Goal: Contribute content: Add original content to the website for others to see

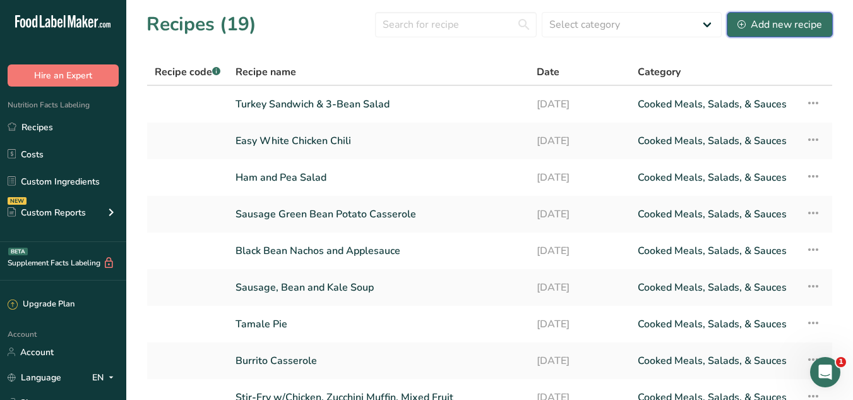
click at [795, 33] on button "Add new recipe" at bounding box center [780, 24] width 106 height 25
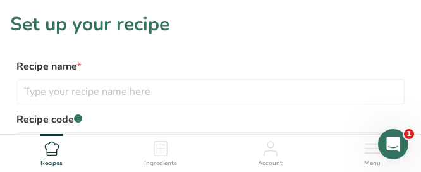
click at [256, 26] on h1 "Set up your recipe" at bounding box center [210, 24] width 400 height 28
click at [255, 61] on label "Recipe name *" at bounding box center [210, 66] width 388 height 15
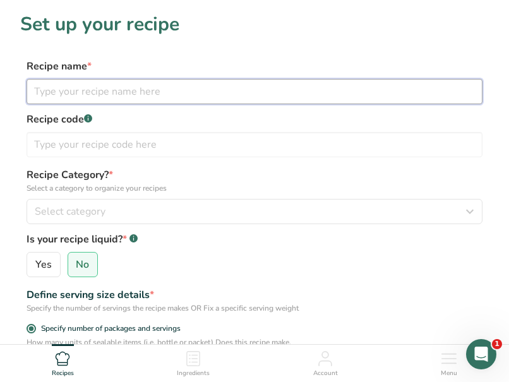
click at [202, 101] on input "text" at bounding box center [255, 91] width 456 height 25
type input "Sheet Pan Stir Fry"
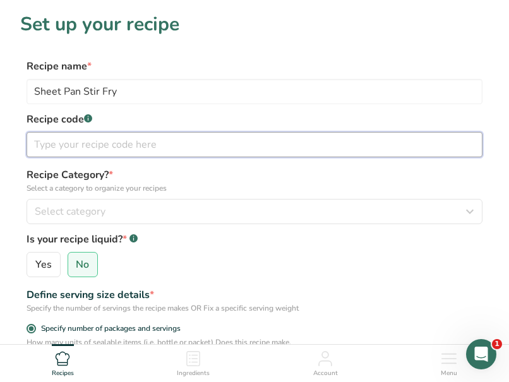
click at [143, 138] on input "text" at bounding box center [255, 144] width 456 height 25
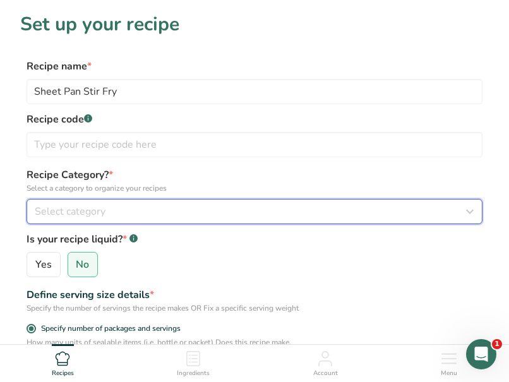
click at [119, 211] on div "Select category" at bounding box center [251, 211] width 432 height 15
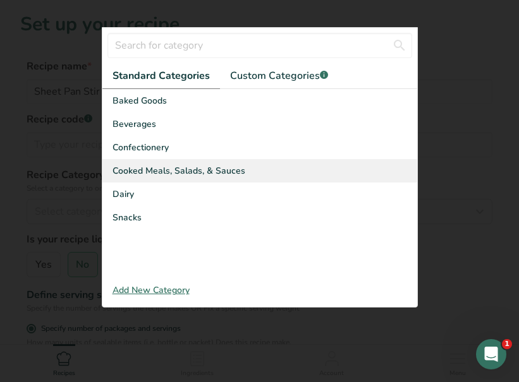
click at [152, 169] on span "Cooked Meals, Salads, & Sauces" at bounding box center [178, 170] width 133 height 13
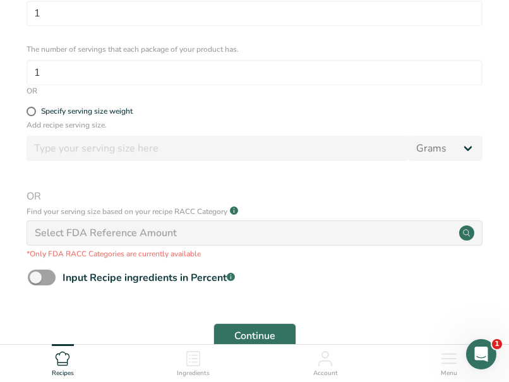
scroll to position [421, 0]
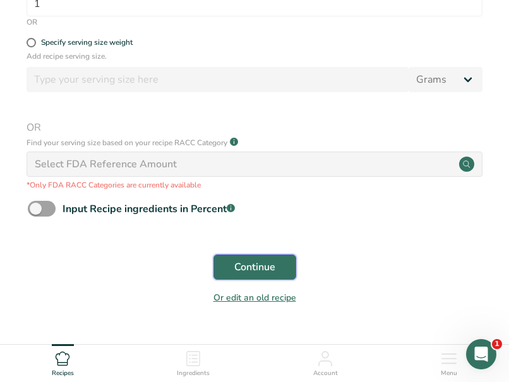
click at [267, 266] on span "Continue" at bounding box center [254, 267] width 41 height 15
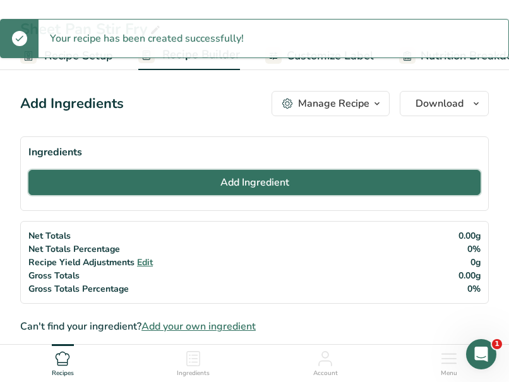
click at [240, 191] on button "Add Ingredient" at bounding box center [254, 182] width 452 height 25
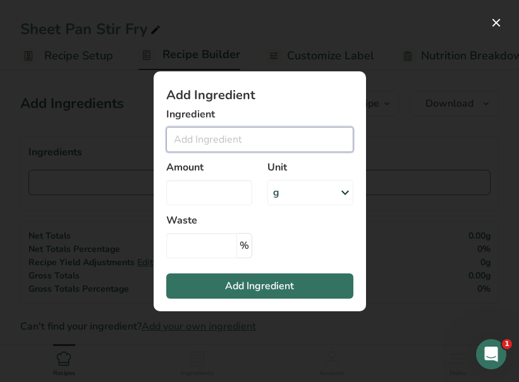
click at [205, 144] on input "Add ingredient modal" at bounding box center [259, 139] width 187 height 25
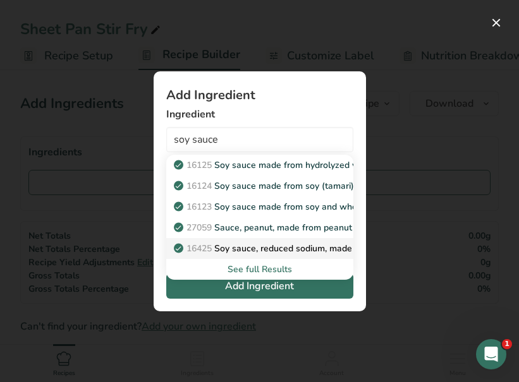
click at [210, 244] on span "16425" at bounding box center [198, 249] width 25 height 12
type input "Soy sauce, reduced sodium, made from hydrolyzed vegetable protein"
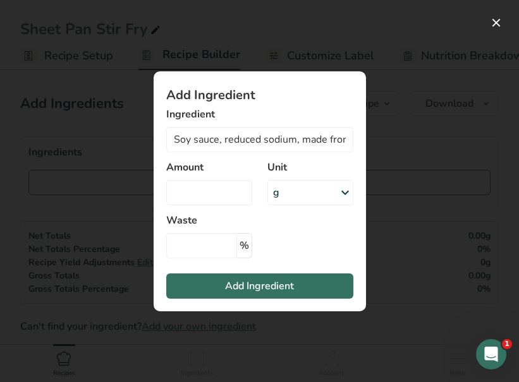
click at [299, 189] on div "g" at bounding box center [310, 192] width 86 height 25
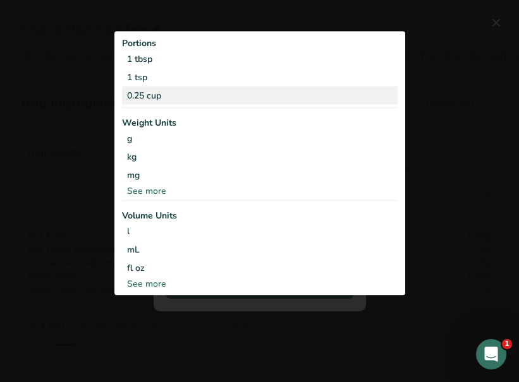
click at [191, 92] on div "0.25 cup" at bounding box center [259, 96] width 275 height 18
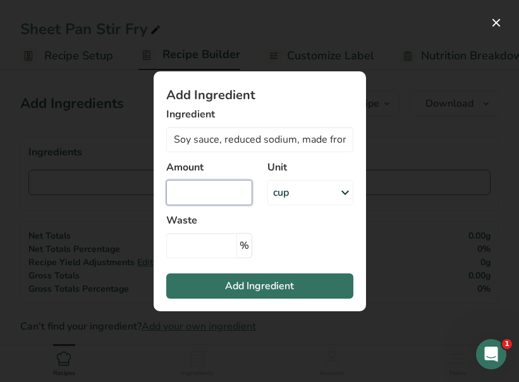
click at [216, 185] on input "Add ingredient modal" at bounding box center [209, 192] width 86 height 25
type input "5.5"
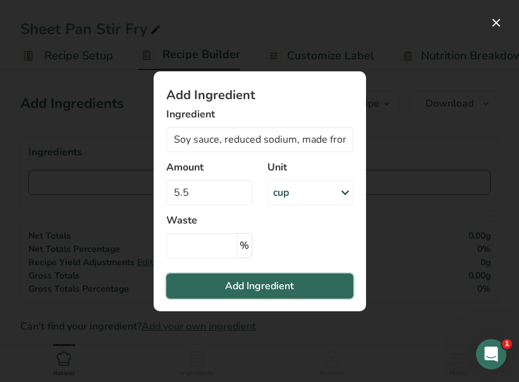
click at [218, 277] on button "Add Ingredient" at bounding box center [259, 285] width 187 height 25
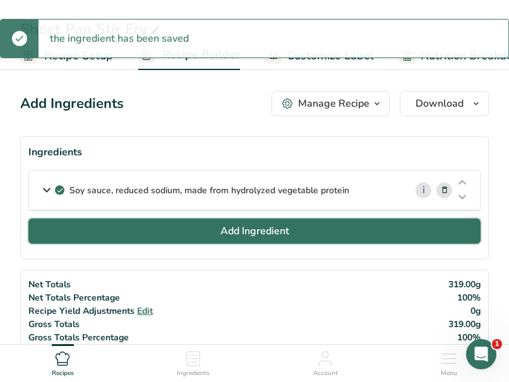
click at [148, 229] on button "Add Ingredient" at bounding box center [254, 231] width 452 height 25
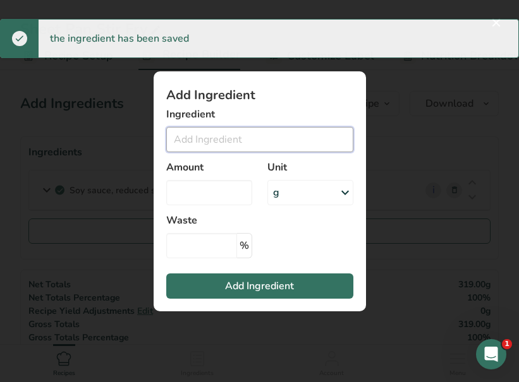
click at [208, 140] on input "Add ingredient modal" at bounding box center [259, 139] width 187 height 25
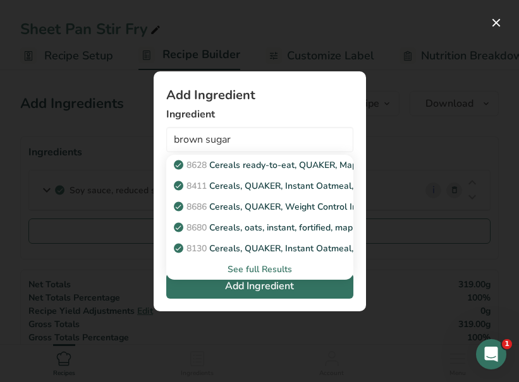
click at [241, 272] on div "See full Results" at bounding box center [259, 269] width 167 height 13
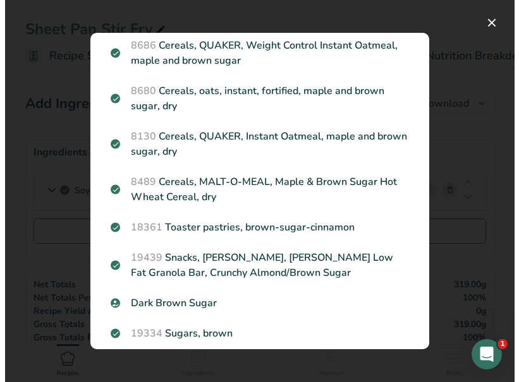
scroll to position [174, 0]
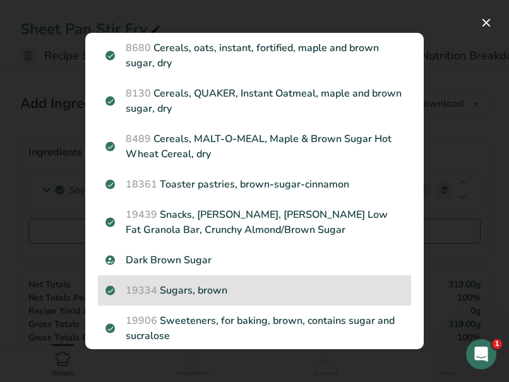
click at [200, 284] on p "19334 Sugars, brown" at bounding box center [254, 290] width 298 height 15
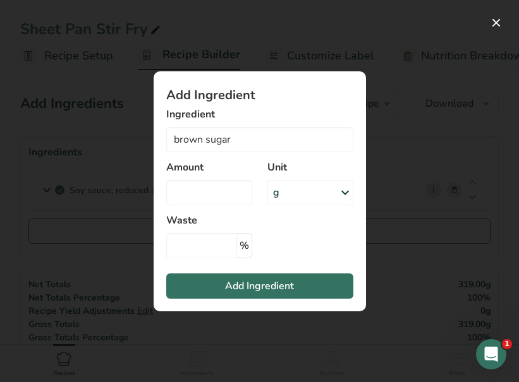
type input "Sugars, brown"
click at [287, 189] on div "g" at bounding box center [310, 192] width 86 height 25
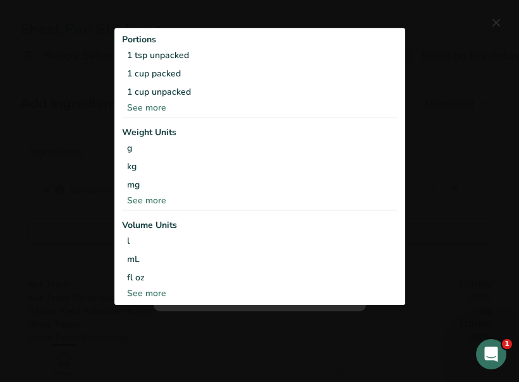
click at [150, 105] on div "See more" at bounding box center [259, 108] width 275 height 13
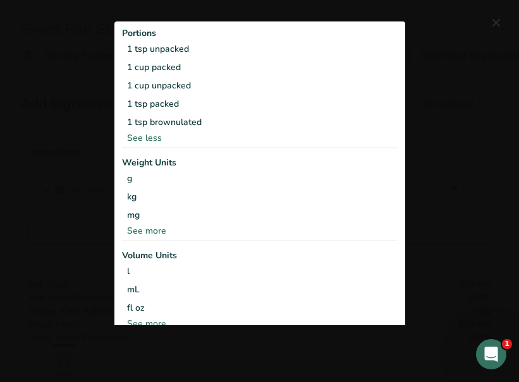
scroll to position [10, 0]
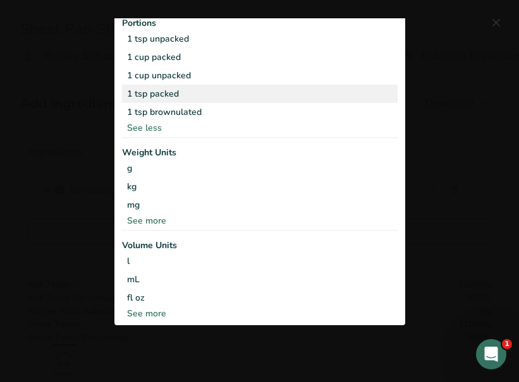
click at [153, 93] on div "1 tsp packed" at bounding box center [259, 94] width 275 height 18
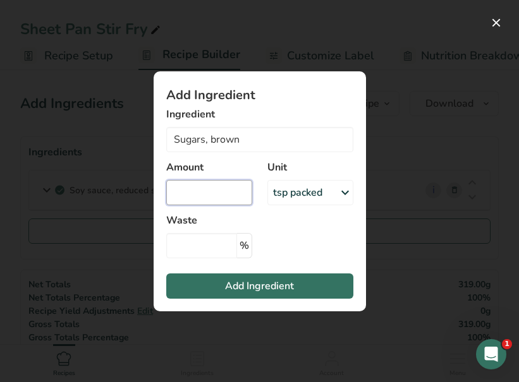
click at [212, 190] on input "Add ingredient modal" at bounding box center [209, 192] width 86 height 25
type input "20"
click at [306, 225] on section "Add Ingredient Ingredient Sugars, brown 8628 Cereals ready-to-eat, QUAKER, Mapl…" at bounding box center [259, 191] width 212 height 240
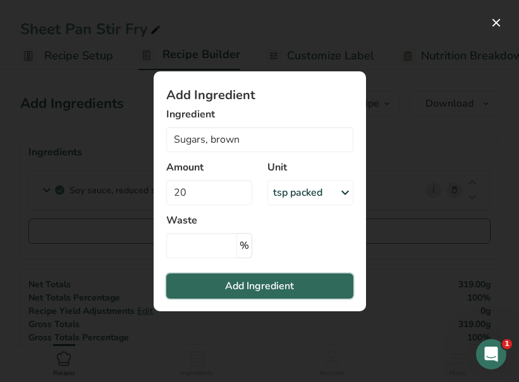
click at [240, 289] on span "Add Ingredient" at bounding box center [259, 286] width 69 height 15
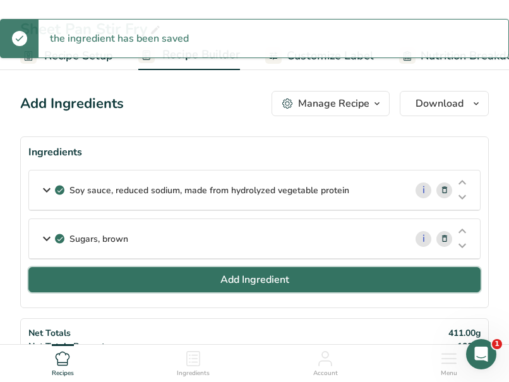
click at [155, 290] on button "Add Ingredient" at bounding box center [254, 279] width 452 height 25
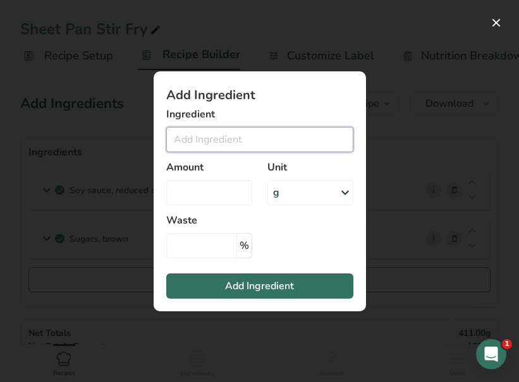
click at [200, 143] on input "Add ingredient modal" at bounding box center [259, 139] width 187 height 25
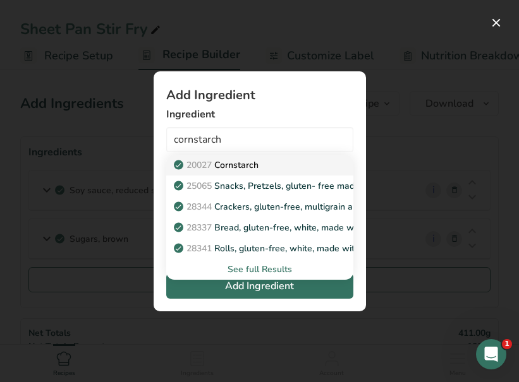
click at [212, 167] on span "20027" at bounding box center [198, 165] width 25 height 12
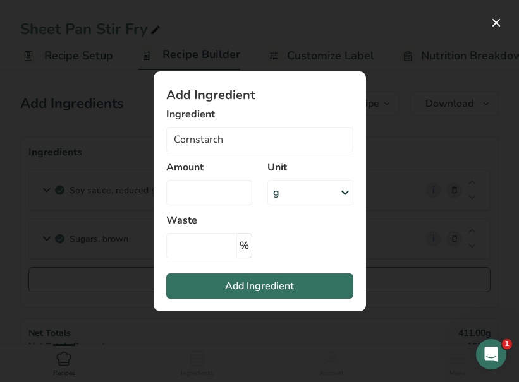
click at [302, 196] on div "g" at bounding box center [310, 192] width 86 height 25
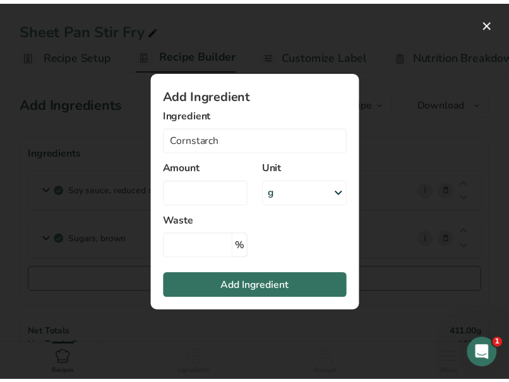
scroll to position [0, 0]
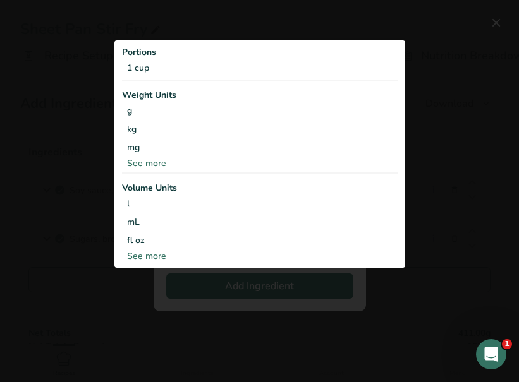
click at [433, 154] on div "Add ingredient modal" at bounding box center [259, 191] width 519 height 382
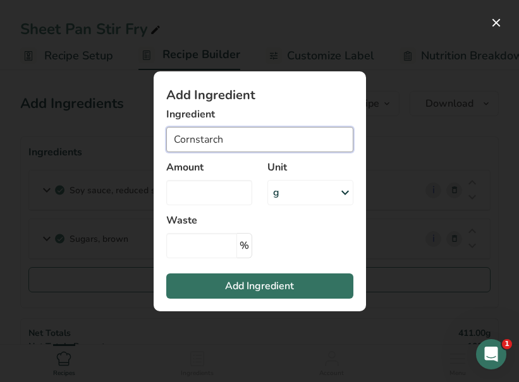
click at [273, 130] on input "Cornstarch" at bounding box center [259, 139] width 187 height 25
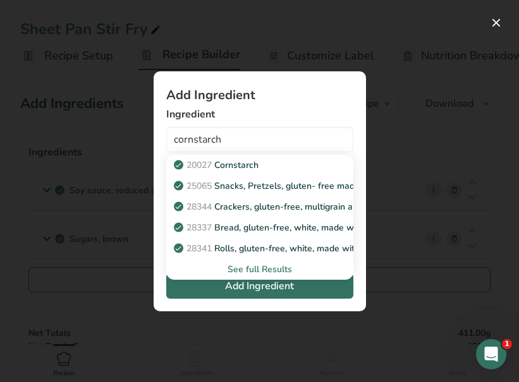
click at [251, 267] on div "See full Results" at bounding box center [259, 269] width 167 height 13
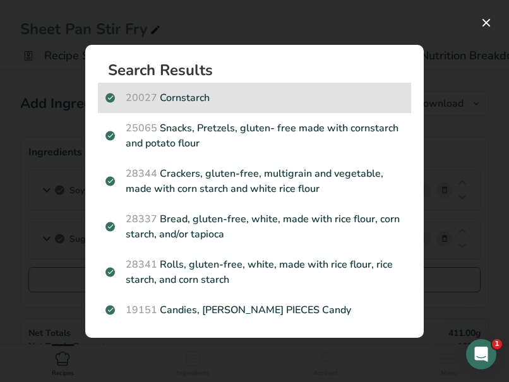
click at [202, 85] on div "20027 [GEOGRAPHIC_DATA]" at bounding box center [254, 98] width 313 height 30
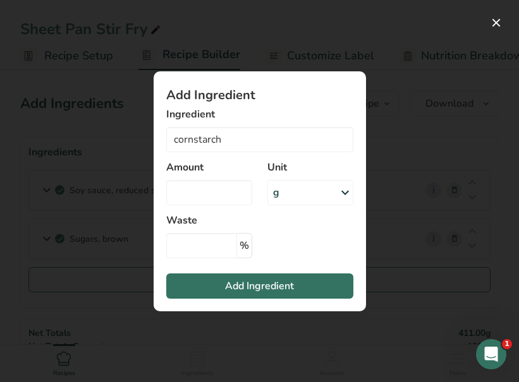
type input "Cornstarch"
click at [292, 201] on div "g" at bounding box center [310, 192] width 86 height 25
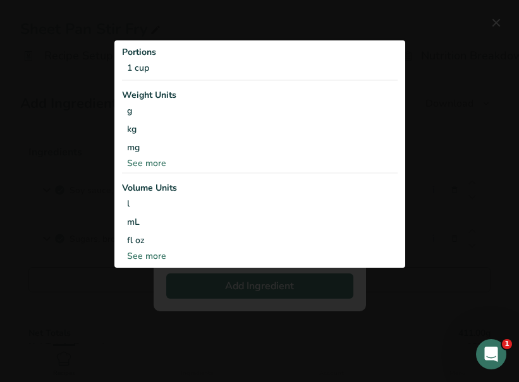
click at [215, 78] on div "Portions 1 cup Weight Units g kg mg See more Volume Units l Volume units requir…" at bounding box center [259, 153] width 291 height 227
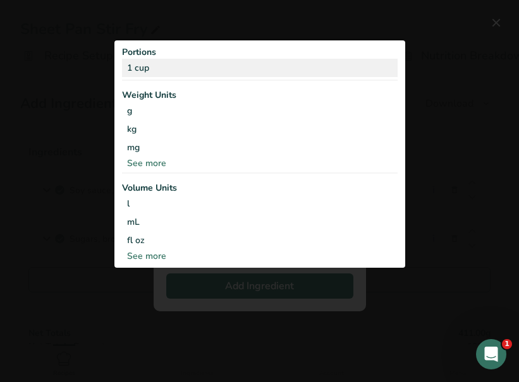
click at [202, 68] on div "1 cup" at bounding box center [259, 68] width 275 height 18
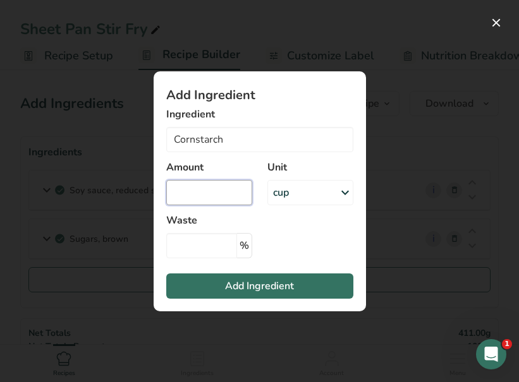
click at [219, 195] on input "Add ingredient modal" at bounding box center [209, 192] width 86 height 25
type input "1"
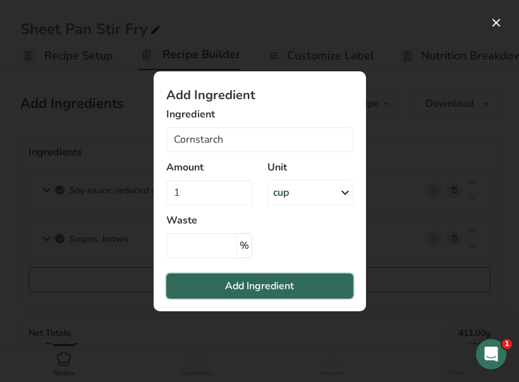
click at [236, 289] on span "Add Ingredient" at bounding box center [259, 286] width 69 height 15
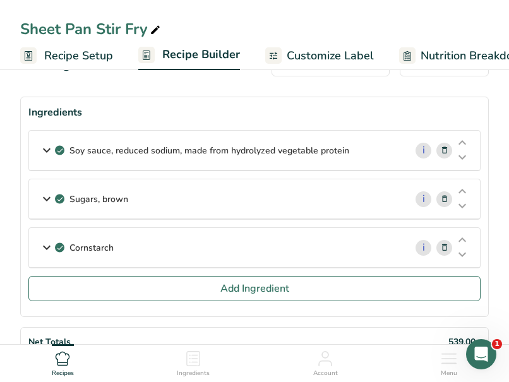
scroll to position [37, 0]
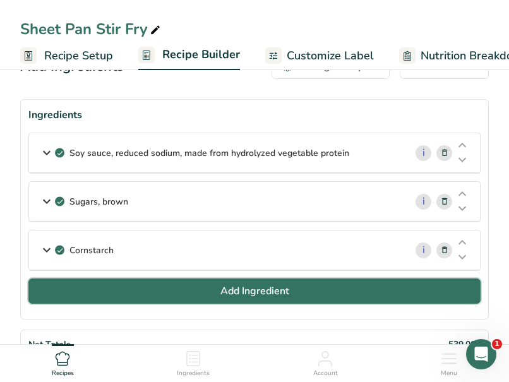
click at [239, 283] on button "Add Ingredient" at bounding box center [254, 291] width 452 height 25
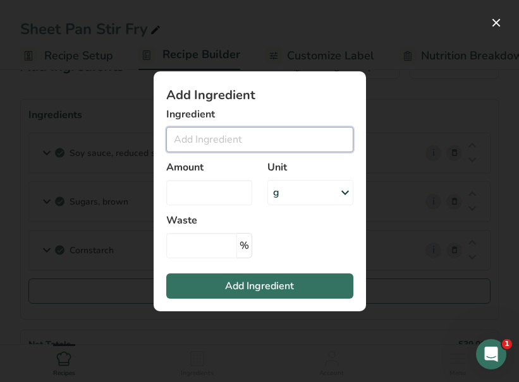
click at [234, 144] on input "Add ingredient modal" at bounding box center [259, 139] width 187 height 25
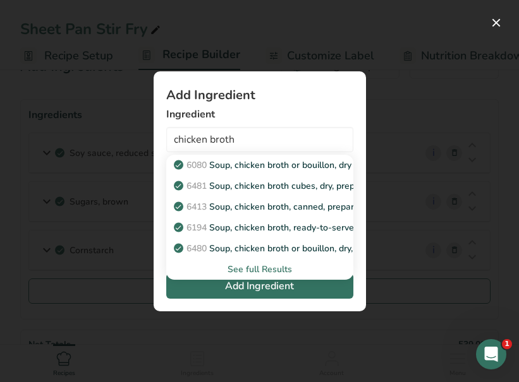
click at [246, 267] on div "See full Results" at bounding box center [259, 269] width 167 height 13
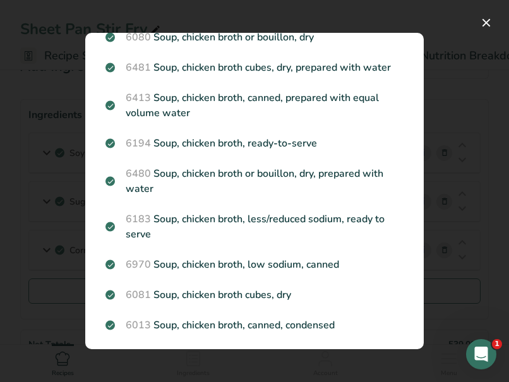
scroll to position [49, 0]
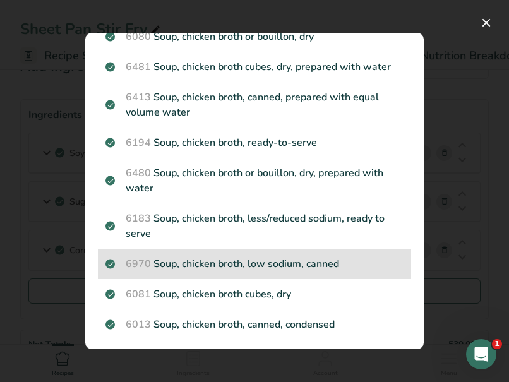
click at [319, 255] on div "6970 Soup, chicken broth, low sodium, canned" at bounding box center [254, 264] width 313 height 30
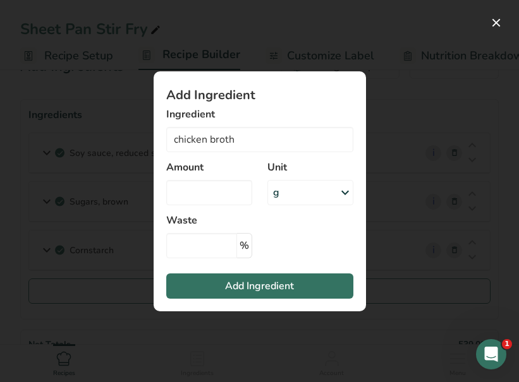
type input "Soup, chicken broth, low sodium, canned"
click at [303, 204] on div "g" at bounding box center [310, 192] width 86 height 25
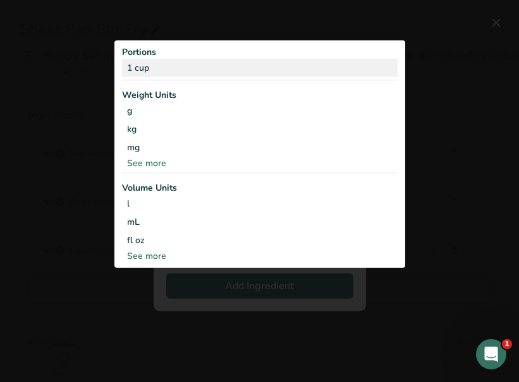
click at [204, 66] on div "1 cup" at bounding box center [259, 68] width 275 height 18
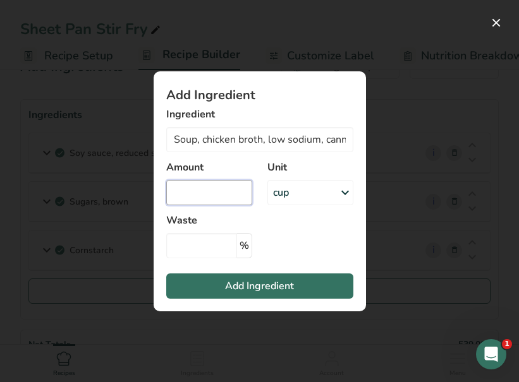
click at [213, 196] on input "Add ingredient modal" at bounding box center [209, 192] width 86 height 25
type input "5.5"
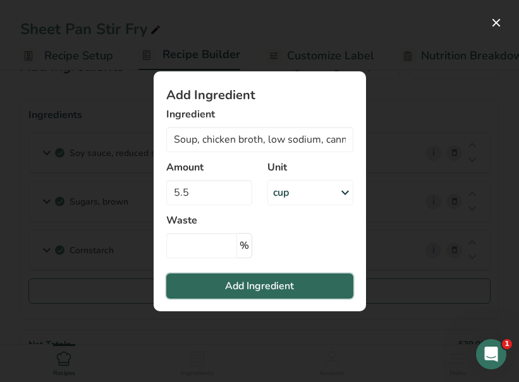
click at [237, 284] on span "Add Ingredient" at bounding box center [259, 286] width 69 height 15
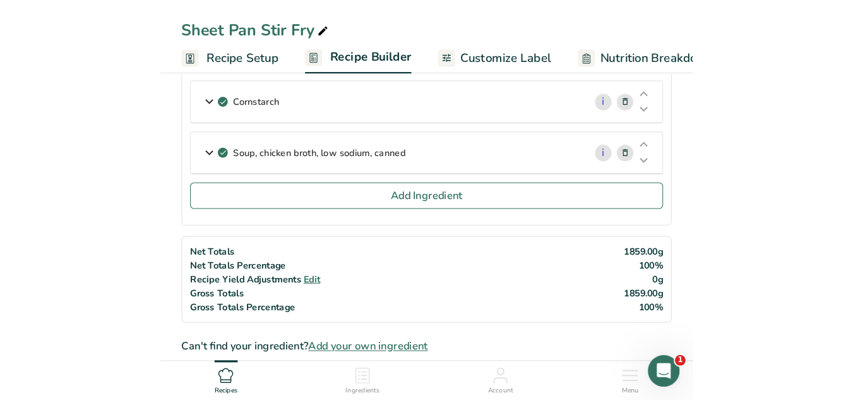
scroll to position [193, 0]
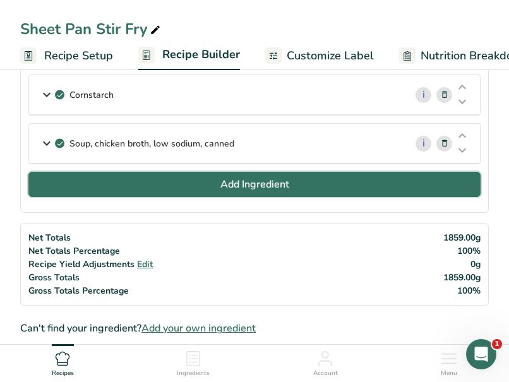
click at [231, 177] on span "Add Ingredient" at bounding box center [254, 184] width 69 height 15
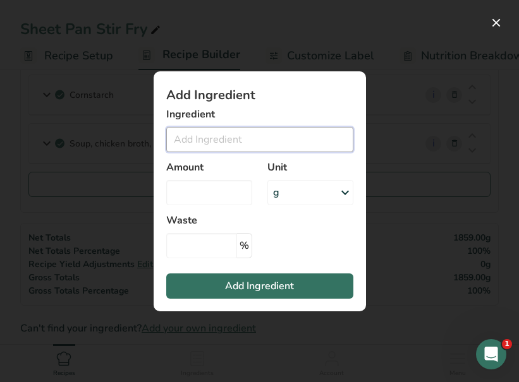
click at [213, 135] on input "Add ingredient modal" at bounding box center [259, 139] width 187 height 25
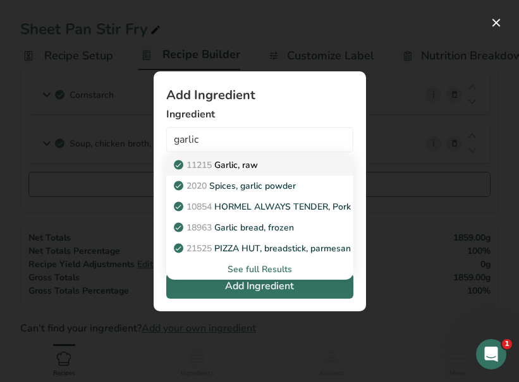
click at [255, 164] on p "11215 Garlic, raw" at bounding box center [216, 165] width 81 height 13
type input "Garlic, raw"
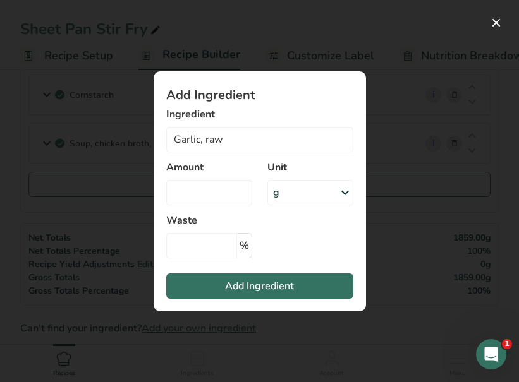
click at [299, 188] on div "g" at bounding box center [310, 192] width 86 height 25
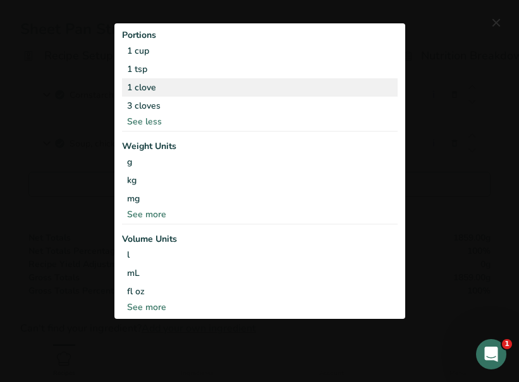
click at [202, 83] on div "1 clove" at bounding box center [259, 87] width 275 height 18
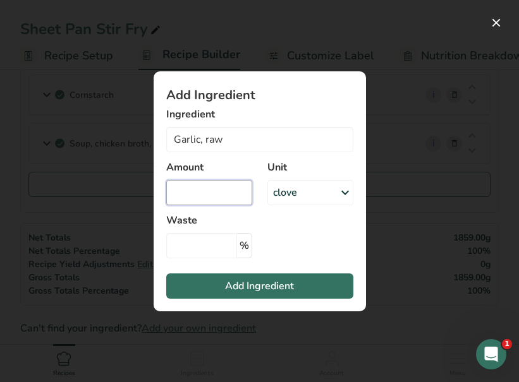
click at [197, 195] on input "Add ingredient modal" at bounding box center [209, 192] width 86 height 25
type input "20"
click at [298, 253] on section "Add Ingredient Ingredient Garlic, raw 11215 Garlic, raw 2020 Spices, garlic pow…" at bounding box center [259, 191] width 212 height 240
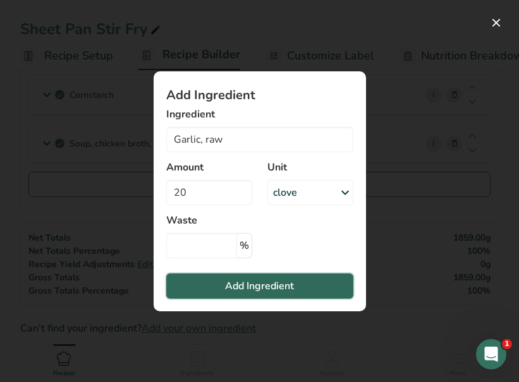
click at [271, 284] on span "Add Ingredient" at bounding box center [259, 286] width 69 height 15
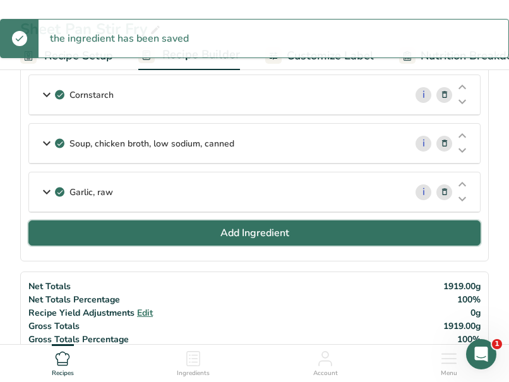
click at [243, 243] on button "Add Ingredient" at bounding box center [254, 232] width 452 height 25
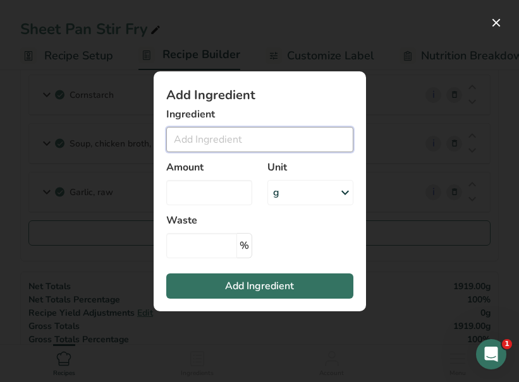
click at [203, 135] on input "Add ingredient modal" at bounding box center [259, 139] width 187 height 25
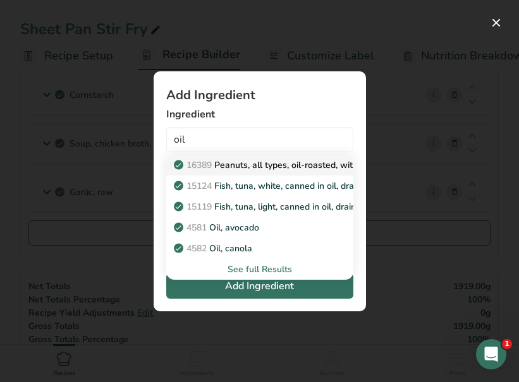
click at [208, 164] on span "16389" at bounding box center [198, 165] width 25 height 12
type input "Peanuts, all types, oil-roasted, without salt"
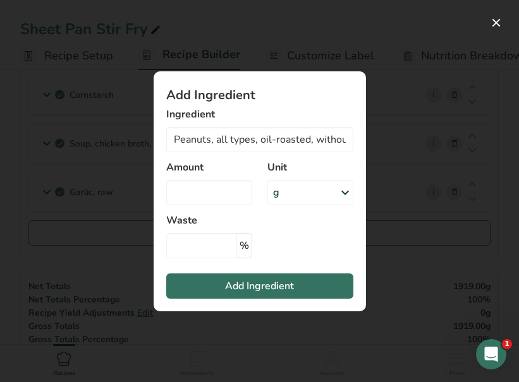
click at [299, 195] on div "g" at bounding box center [310, 192] width 86 height 25
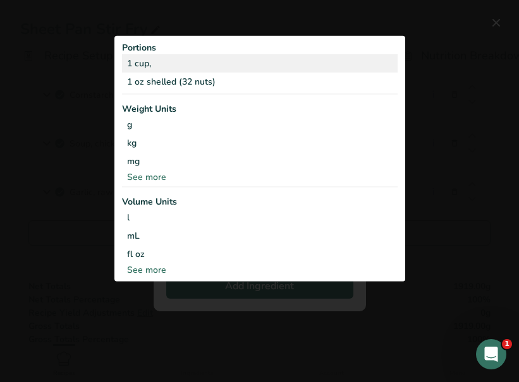
click at [181, 64] on div "1 cup," at bounding box center [259, 63] width 275 height 18
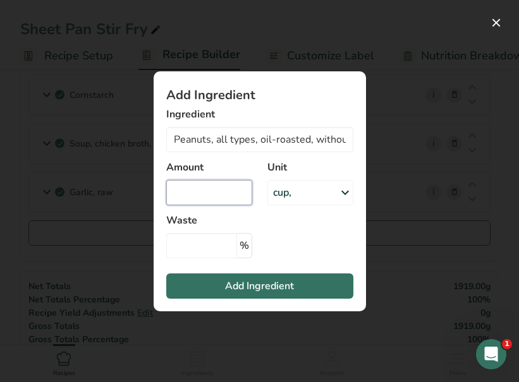
click at [227, 189] on input "Add ingredient modal" at bounding box center [209, 192] width 86 height 25
type input "0.333"
click at [285, 232] on section "Add Ingredient Ingredient Peanuts, all types, oil-roasted, without salt 16389 P…" at bounding box center [259, 191] width 212 height 240
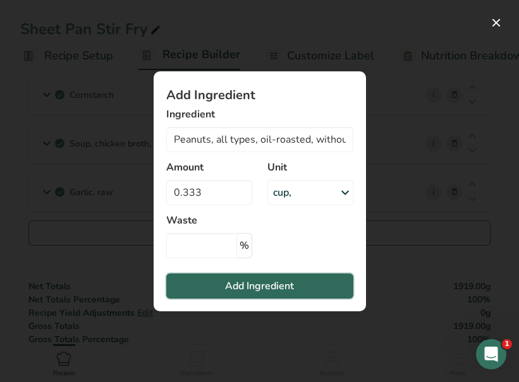
click at [253, 284] on span "Add Ingredient" at bounding box center [259, 286] width 69 height 15
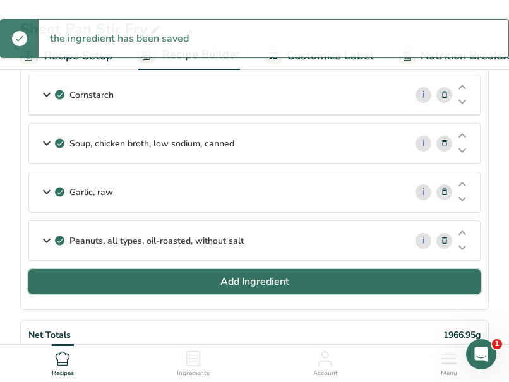
click at [253, 284] on span "Add Ingredient" at bounding box center [254, 281] width 69 height 15
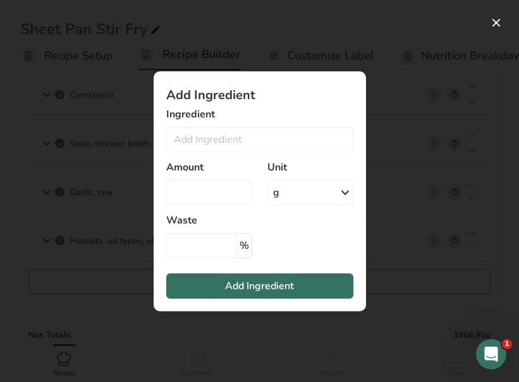
click at [228, 124] on div "Ingredient 16389 Peanuts, all types, oil-roasted, without salt 15124 Fish, tuna…" at bounding box center [259, 129] width 187 height 45
click at [214, 130] on input "Add ingredient modal" at bounding box center [259, 139] width 187 height 25
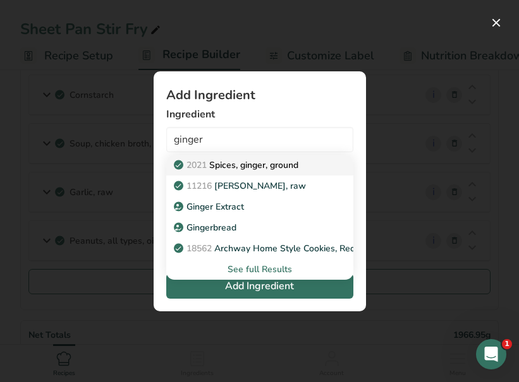
click at [225, 164] on p "2021 Spices, ginger, ground" at bounding box center [237, 165] width 122 height 13
type input "Spices, ginger, ground"
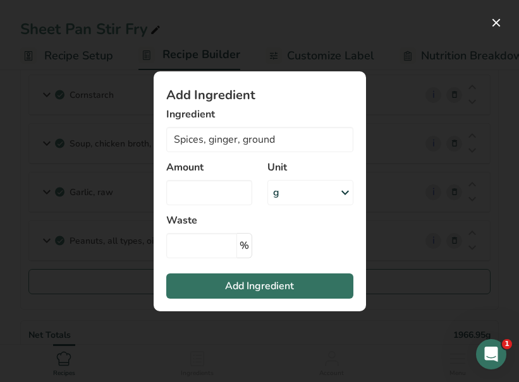
click at [312, 181] on div "g" at bounding box center [310, 192] width 86 height 25
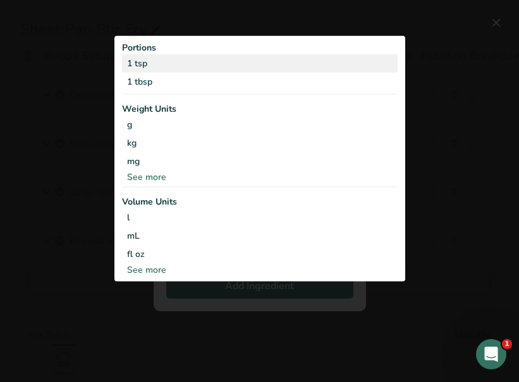
click at [199, 63] on div "1 tsp" at bounding box center [259, 63] width 275 height 18
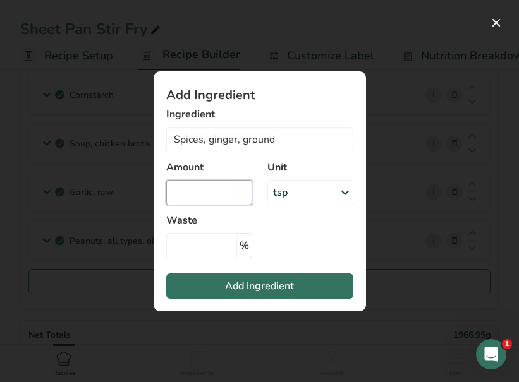
click at [201, 198] on input "Add ingredient modal" at bounding box center [209, 192] width 86 height 25
type input "6.666"
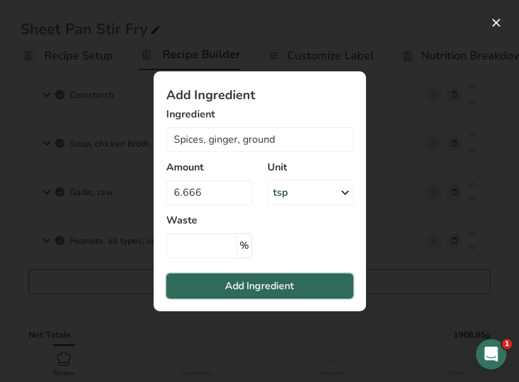
click at [214, 284] on button "Add Ingredient" at bounding box center [259, 285] width 187 height 25
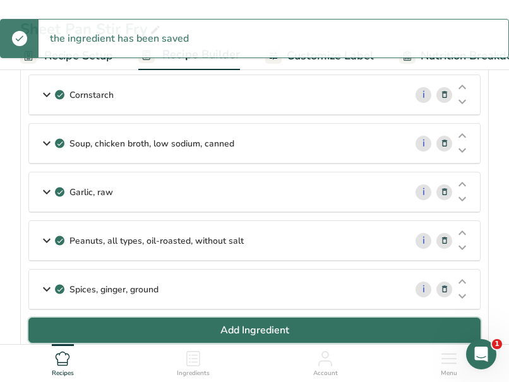
click at [127, 328] on button "Add Ingredient" at bounding box center [254, 330] width 452 height 25
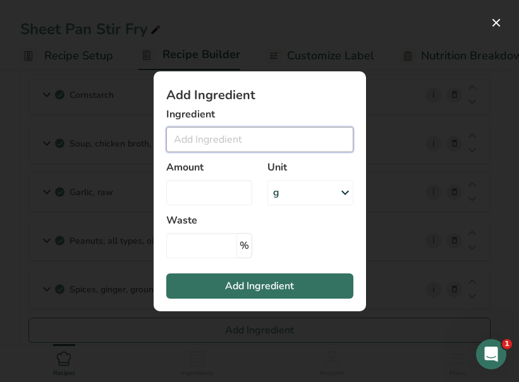
click at [228, 136] on input "Add ingredient modal" at bounding box center [259, 139] width 187 height 25
click at [219, 141] on input "Add ingredient modal" at bounding box center [259, 139] width 187 height 25
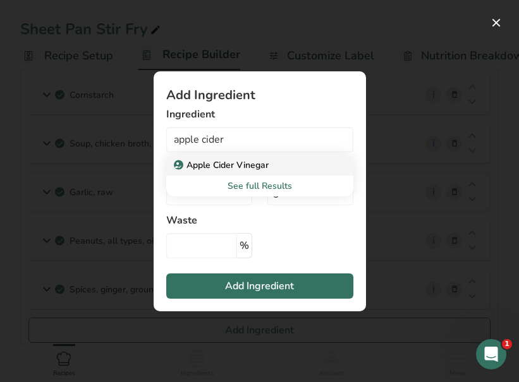
click at [220, 167] on p "Apple Cider Vinegar" at bounding box center [222, 165] width 92 height 13
type input "Apple Cider Vinegar"
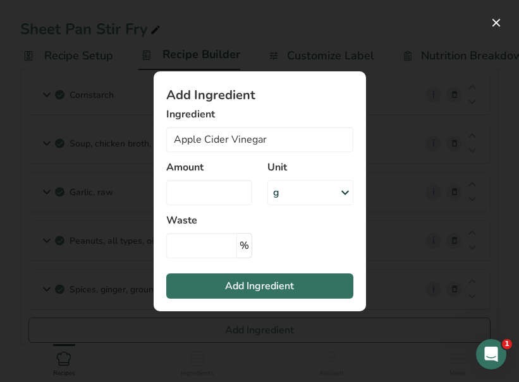
click at [286, 197] on div "g" at bounding box center [310, 192] width 86 height 25
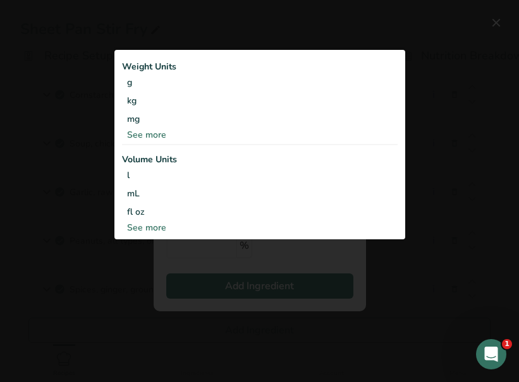
click at [183, 133] on div "See more" at bounding box center [259, 134] width 275 height 13
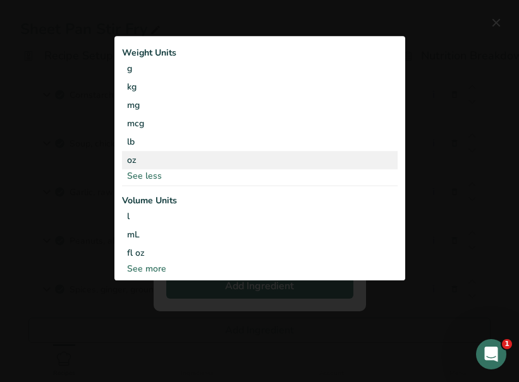
click at [136, 160] on div "oz" at bounding box center [259, 161] width 275 height 18
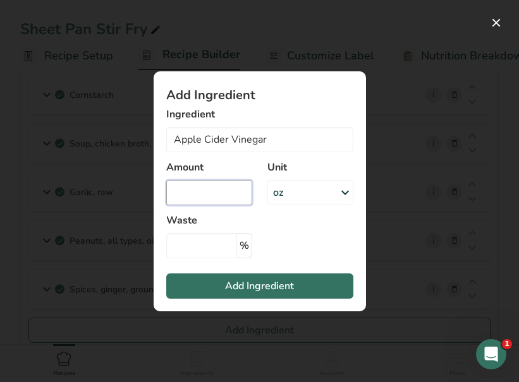
click at [191, 187] on input "Add ingredient modal" at bounding box center [209, 192] width 86 height 25
type input "2"
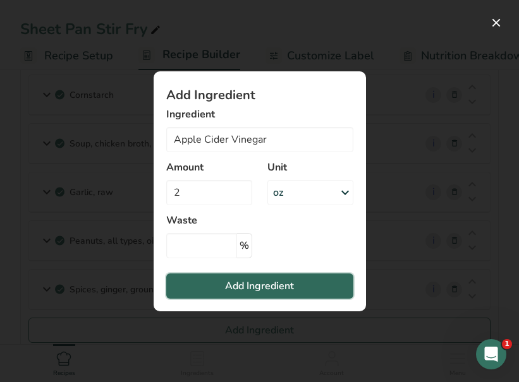
click at [219, 284] on button "Add Ingredient" at bounding box center [259, 285] width 187 height 25
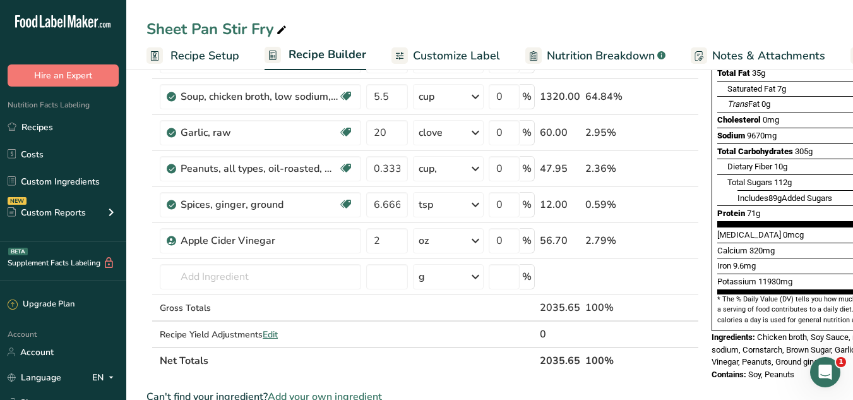
scroll to position [0, 0]
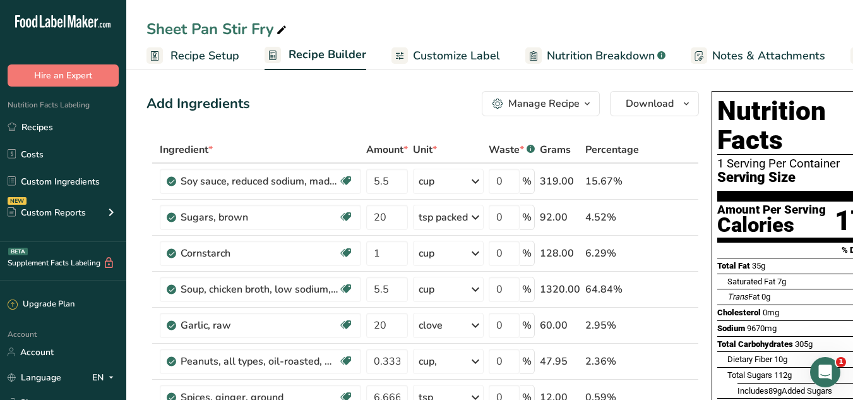
click at [483, 58] on span "Customize Label" at bounding box center [456, 55] width 87 height 17
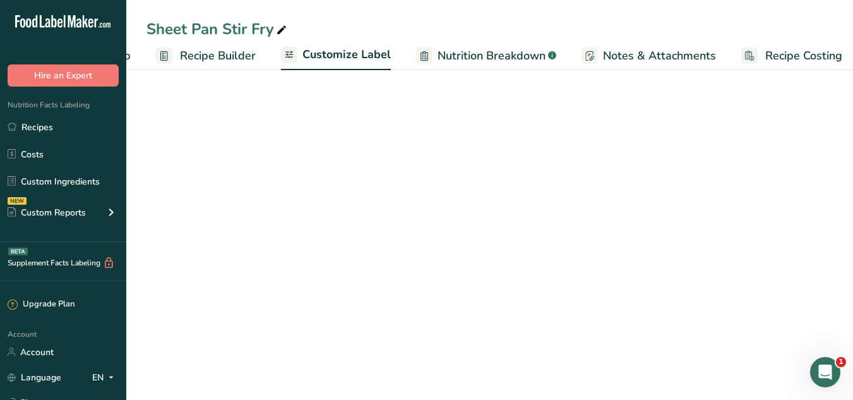
scroll to position [0, 118]
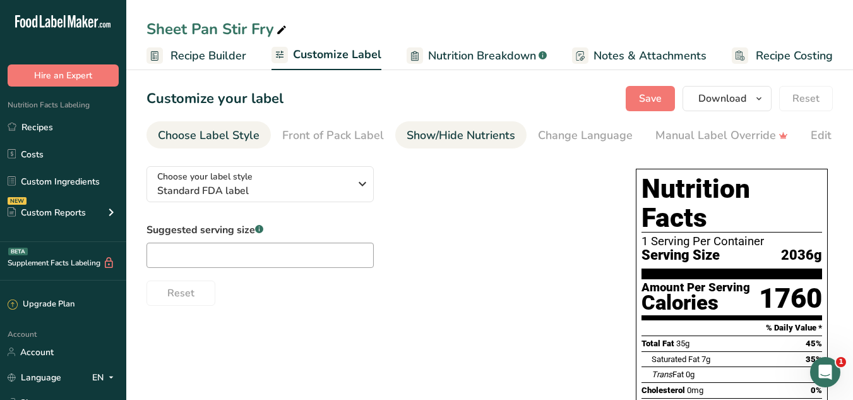
click at [458, 140] on div "Show/Hide Nutrients" at bounding box center [461, 135] width 109 height 17
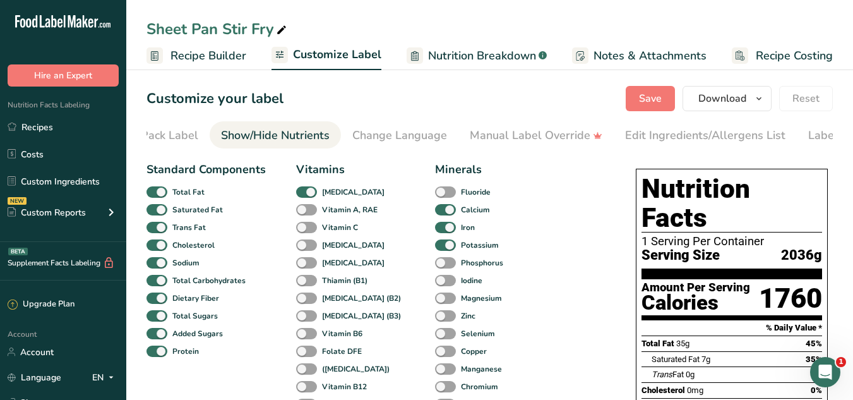
scroll to position [0, 245]
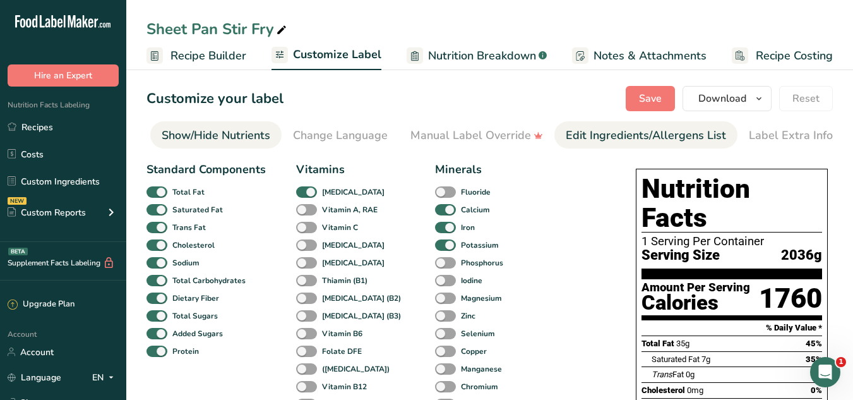
click at [673, 145] on link "Edit Ingredients/Allergens List" at bounding box center [646, 135] width 160 height 28
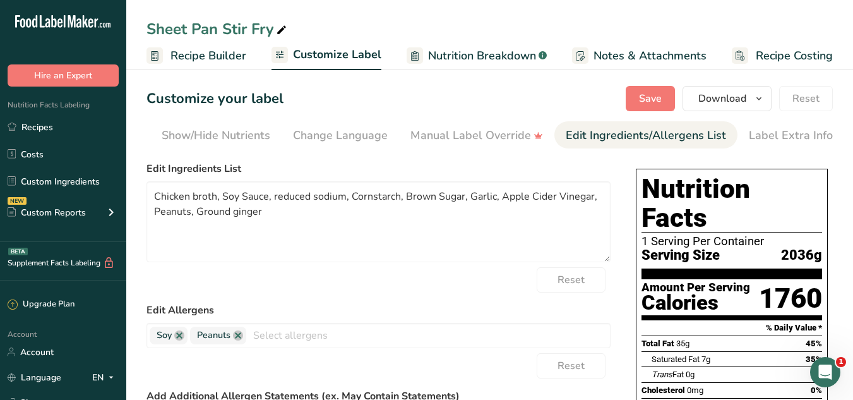
scroll to position [0, 246]
click at [647, 103] on span "Save" at bounding box center [650, 98] width 23 height 15
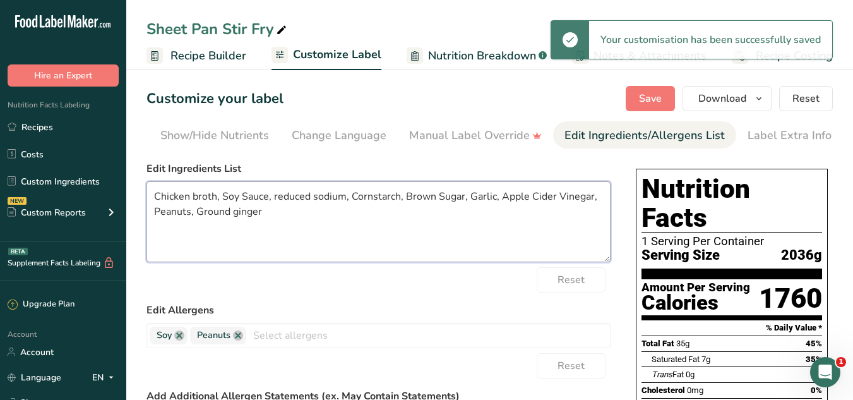
drag, startPoint x: 272, startPoint y: 201, endPoint x: 351, endPoint y: 192, distance: 78.9
click at [351, 192] on textarea "Chicken broth, Soy Sauce, reduced sodium, Cornstarch, Brown Sugar, Garlic, Appl…" at bounding box center [379, 221] width 464 height 81
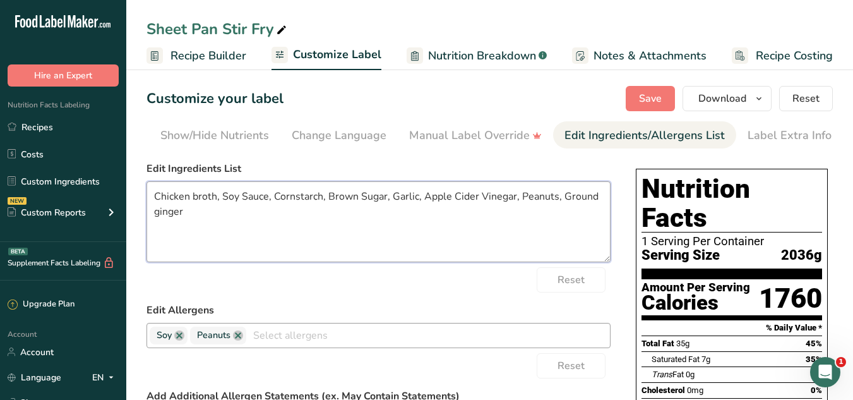
type textarea "Chicken broth, Soy Sauce, Cornstarch, Brown Sugar, Garlic, Apple Cider Vinegar,…"
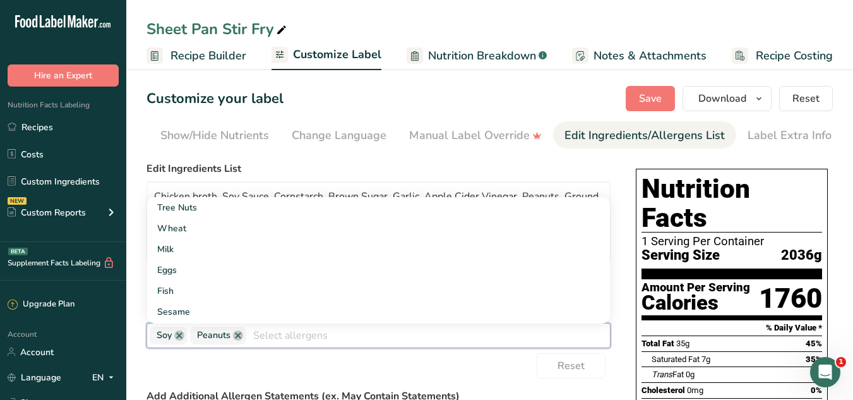
click at [297, 332] on input "text" at bounding box center [428, 335] width 364 height 20
click at [219, 233] on link "Wheat" at bounding box center [378, 228] width 463 height 21
click at [436, 172] on label "Edit Ingredients List" at bounding box center [379, 168] width 464 height 15
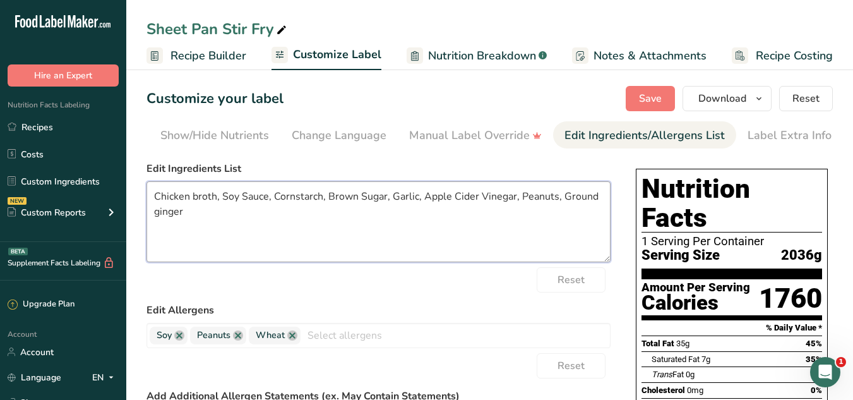
click at [527, 201] on textarea "Chicken broth, Soy Sauce, Cornstarch, Brown Sugar, Garlic, Apple Cider Vinegar,…" at bounding box center [379, 221] width 464 height 81
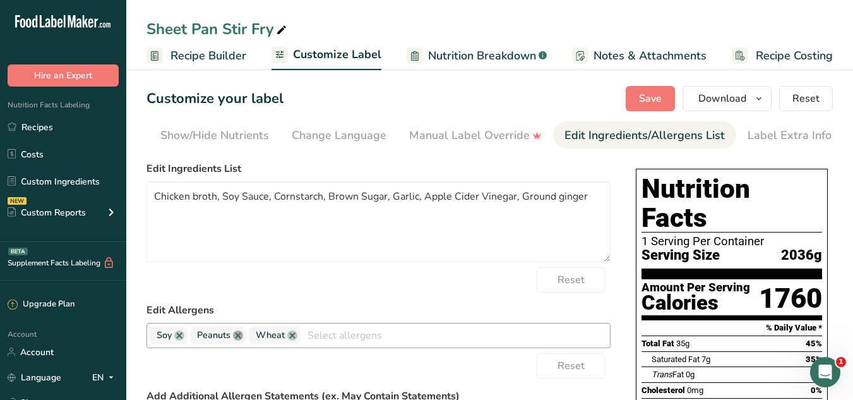
click at [239, 337] on link at bounding box center [238, 335] width 10 height 10
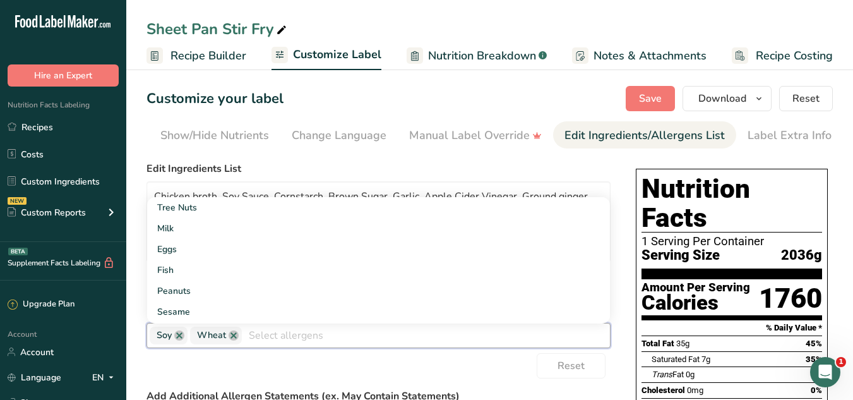
click at [324, 345] on input "text" at bounding box center [426, 335] width 368 height 20
click at [311, 375] on div "Reset" at bounding box center [379, 365] width 464 height 25
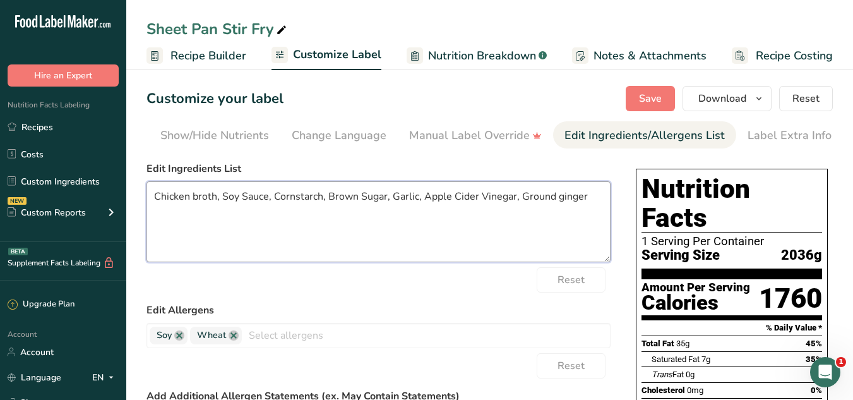
click at [535, 205] on textarea "Chicken broth, Soy Sauce, Cornstarch, Brown Sugar, Garlic, Apple Cider Vinegar,…" at bounding box center [379, 221] width 464 height 81
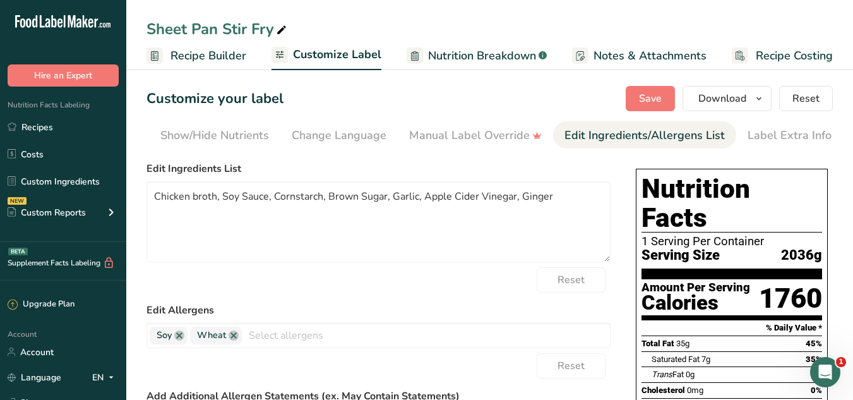
click at [410, 302] on form "Edit Ingredients List Chicken broth, Soy Sauce, Cornstarch, Brown Sugar, Garlic…" at bounding box center [379, 368] width 464 height 415
click at [625, 98] on div "Customize your label Save Download Choose what to show on your downloaded label…" at bounding box center [490, 98] width 687 height 25
click at [639, 99] on button "Save" at bounding box center [650, 98] width 49 height 25
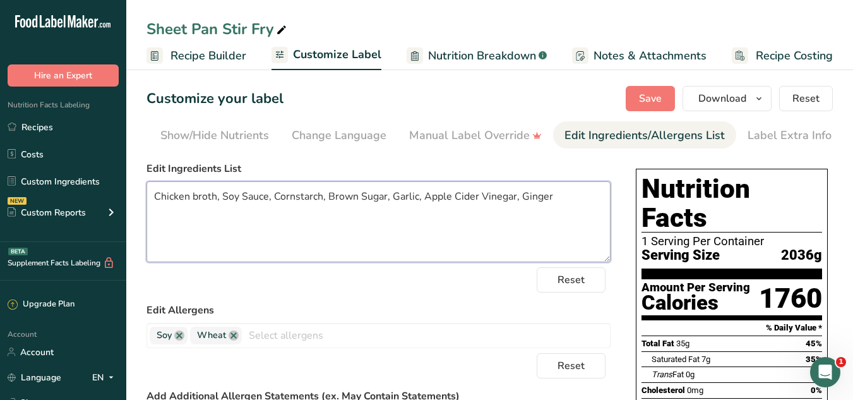
click at [560, 200] on textarea "Chicken broth, Soy Sauce, Cornstarch, Brown Sugar, Garlic, Apple Cider Vinegar,…" at bounding box center [379, 221] width 464 height 81
click at [198, 199] on textarea "Chicken broth, Soy Sauce, Cornstarch, Brown Sugar, Garlic, Apple Cider Vinegar,…" at bounding box center [379, 221] width 464 height 81
click at [556, 199] on textarea "Chicken Broth, Soy Sauce, Cornstarch, Brown Sugar, Garlic, Apple Cider Vinegar,…" at bounding box center [379, 221] width 464 height 81
type textarea "Chicken Broth, Soy Sauce, Cornstarch, Brown Sugar, Garlic, Apple Cider Vinegar,…"
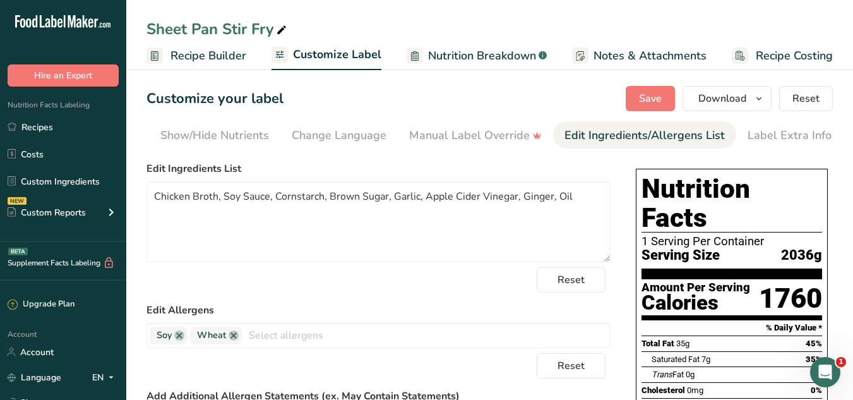
click at [471, 276] on div "Reset" at bounding box center [379, 279] width 464 height 25
click at [657, 104] on span "Save" at bounding box center [650, 98] width 23 height 15
